Goal: Navigation & Orientation: Find specific page/section

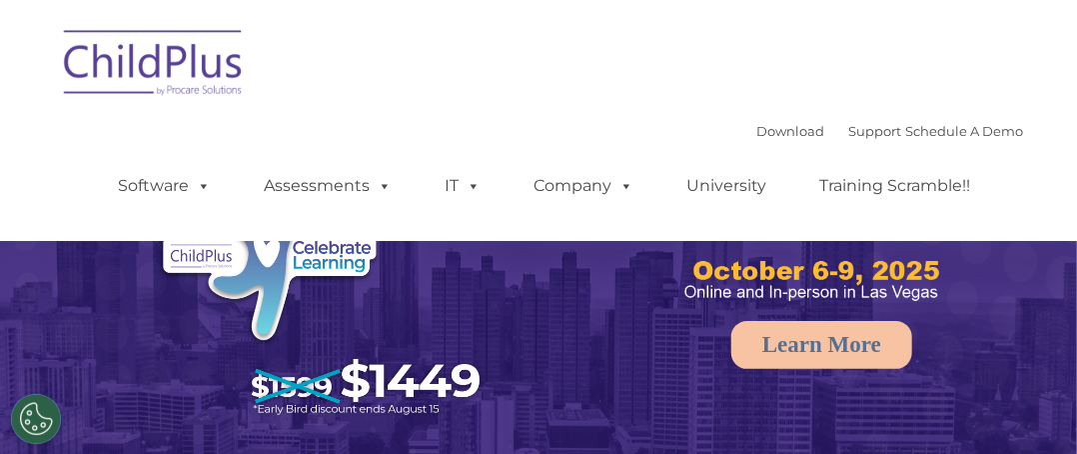
select select "MEDIUM"
click at [144, 83] on img at bounding box center [154, 66] width 200 height 100
select select "MEDIUM"
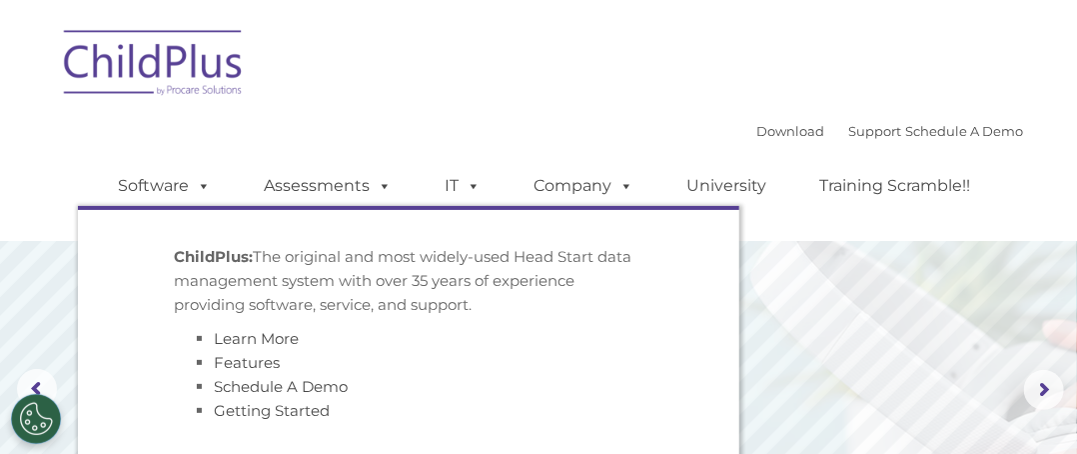
click at [179, 34] on img at bounding box center [154, 66] width 200 height 100
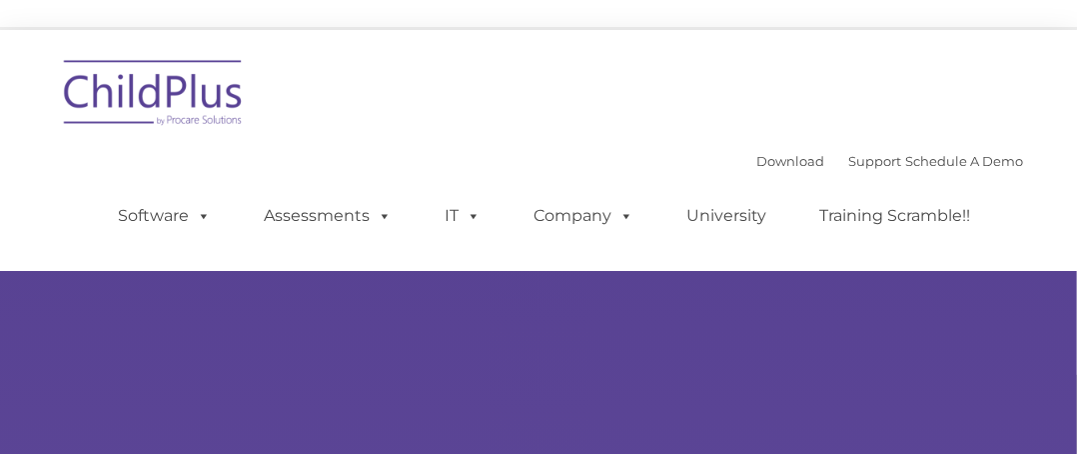
type input ""
select select "MEDIUM"
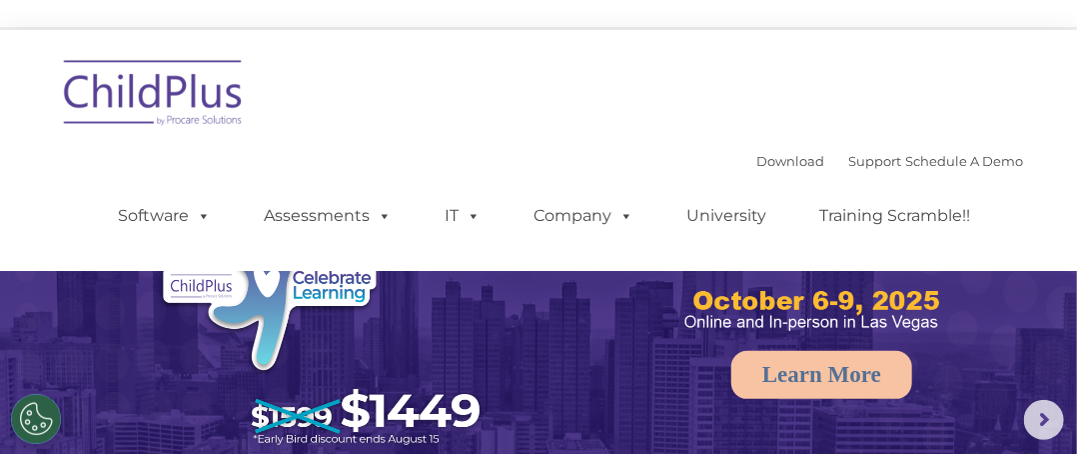
click at [143, 77] on img at bounding box center [154, 96] width 200 height 100
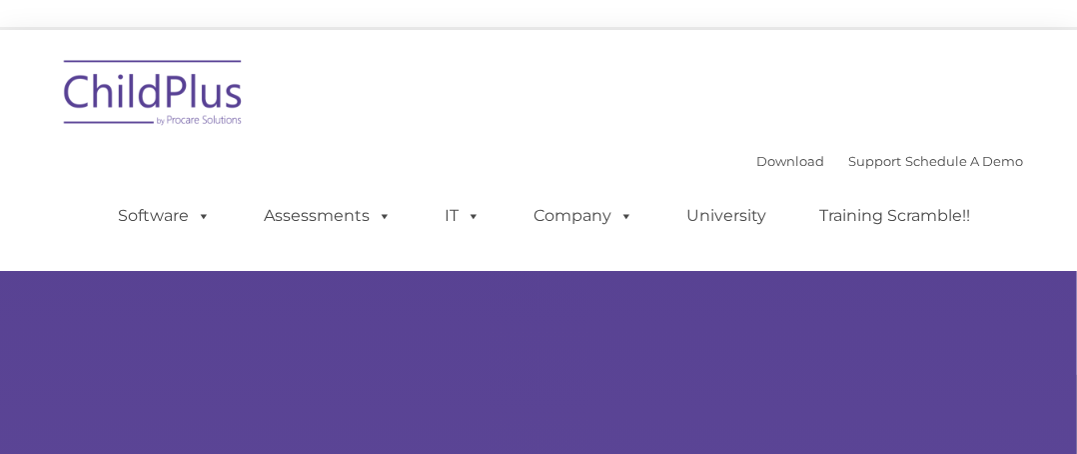
type input ""
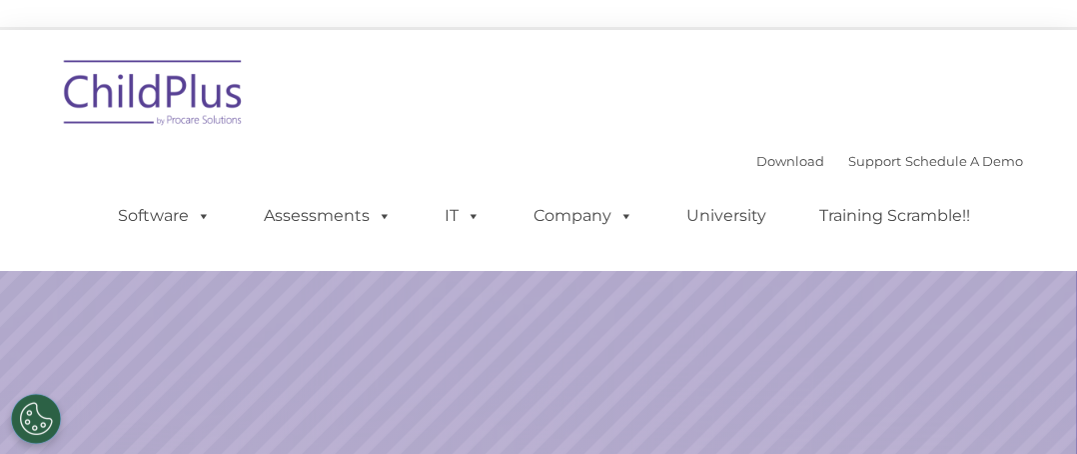
select select "MEDIUM"
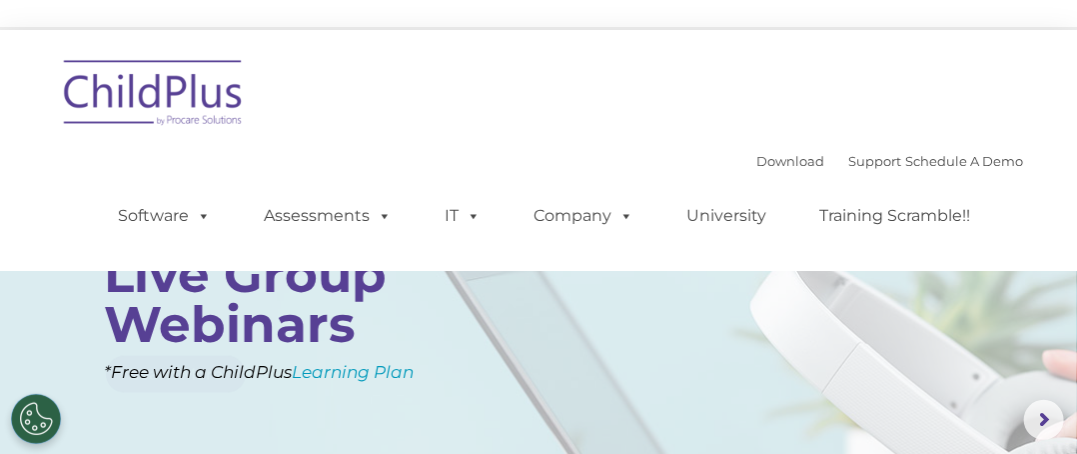
drag, startPoint x: 628, startPoint y: 0, endPoint x: 315, endPoint y: 136, distance: 341.9
click at [315, 136] on div "Download Support | Schedule A Demo  MENU MENU Software ChildPlus: The original…" at bounding box center [538, 150] width 969 height 211
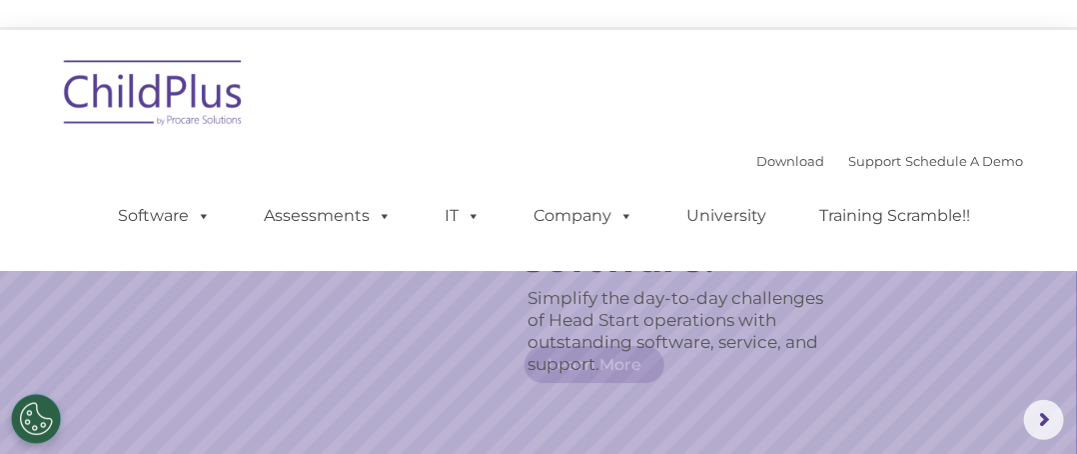
click at [315, 136] on div "Download Support | Schedule A Demo  MENU MENU Software ChildPlus: The original…" at bounding box center [538, 150] width 969 height 211
